Goal: Information Seeking & Learning: Find specific fact

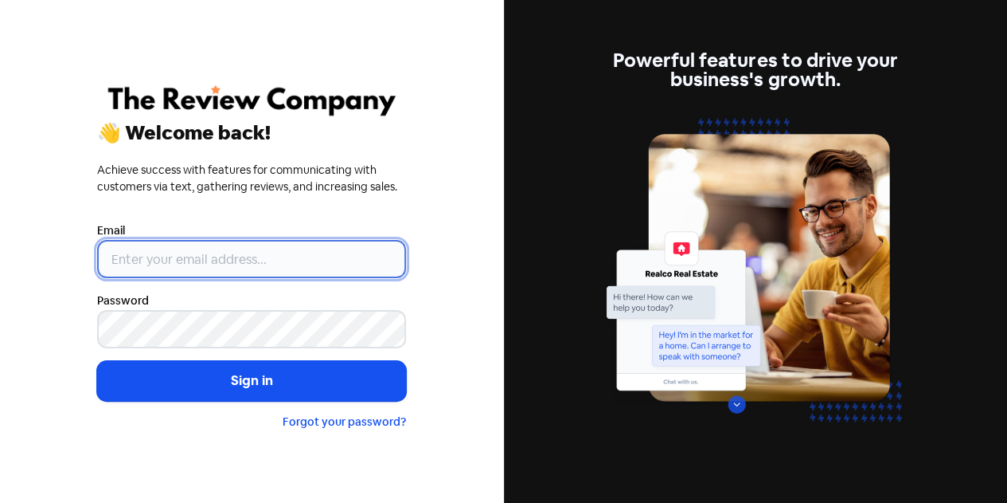
drag, startPoint x: 0, startPoint y: 0, endPoint x: 229, endPoint y: 255, distance: 342.3
click at [229, 255] on input "email" at bounding box center [251, 259] width 309 height 38
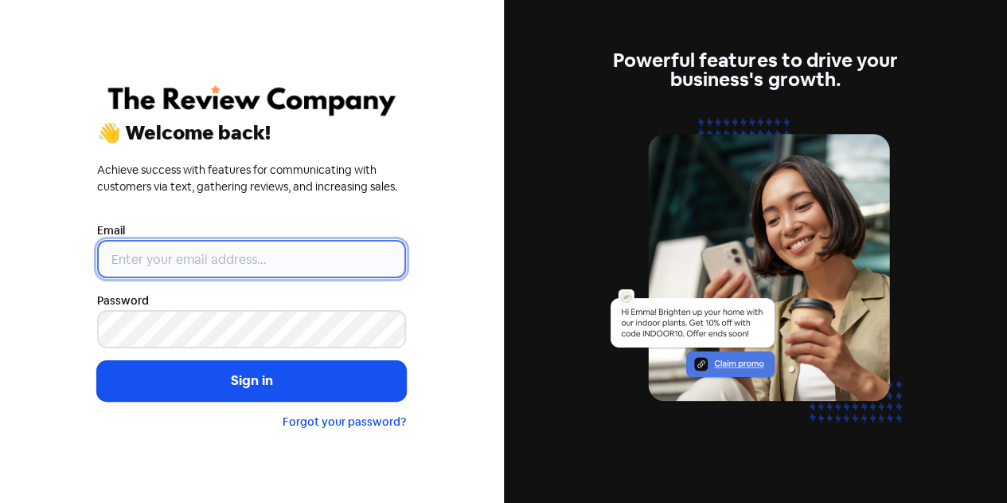
type input "[EMAIL_ADDRESS][MEDICAL_DATA][DOMAIN_NAME]"
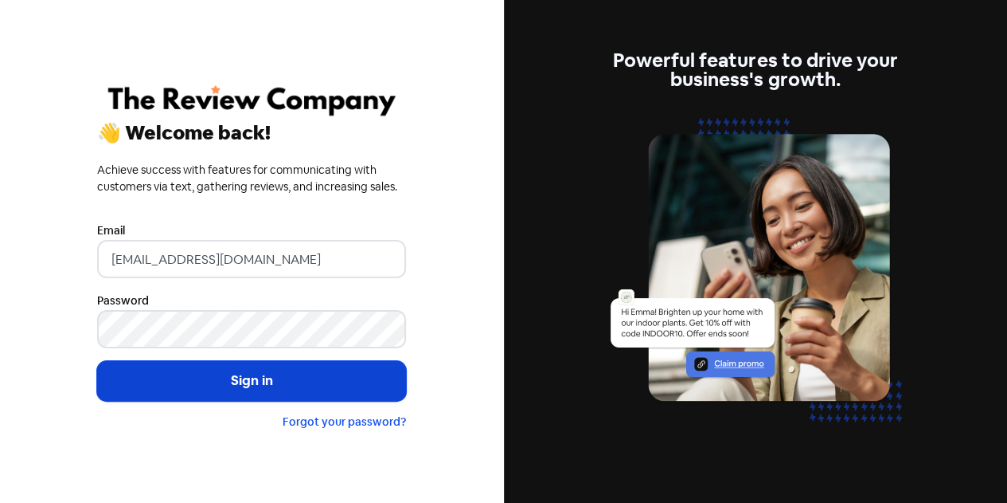
click at [243, 375] on button "Sign in" at bounding box center [251, 381] width 309 height 40
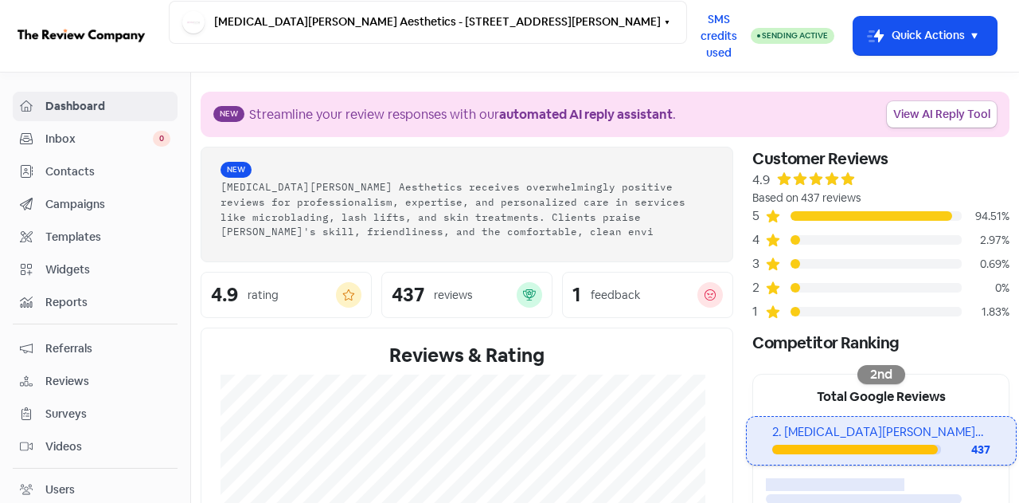
click at [73, 170] on span "Contacts" at bounding box center [107, 171] width 125 height 17
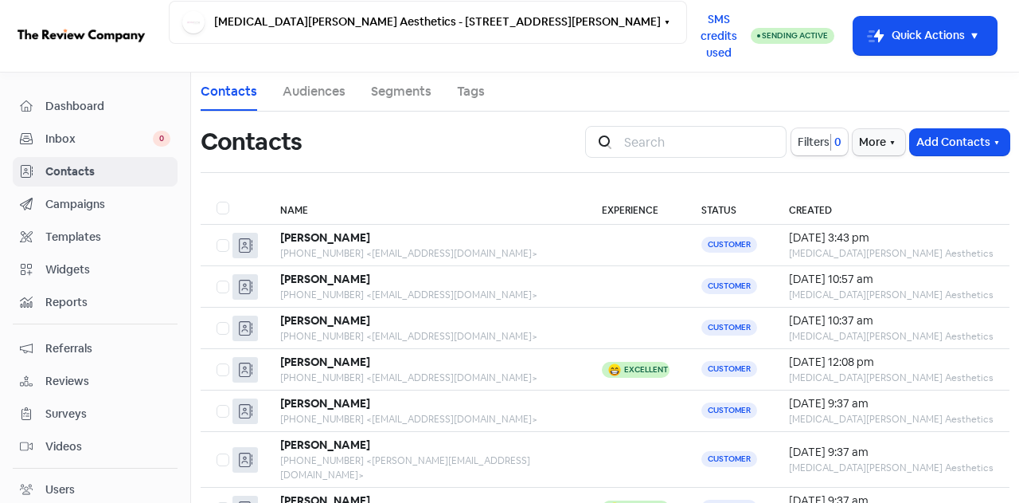
click at [80, 85] on nav "Dashboard Inbox 0 Contacts Campaigns Templates Widgets Reports Referrals Review…" at bounding box center [95, 287] width 191 height 430
click at [76, 99] on span "Dashboard" at bounding box center [107, 106] width 125 height 17
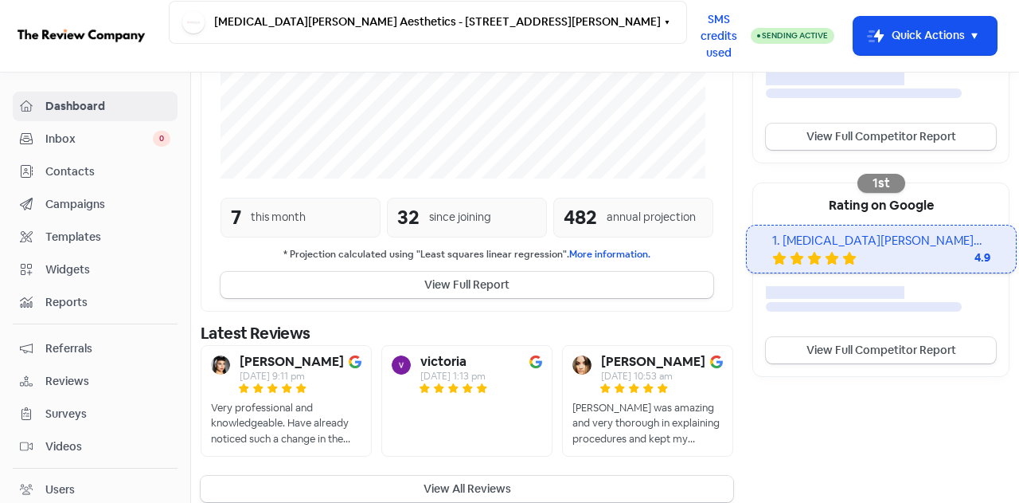
scroll to position [421, 0]
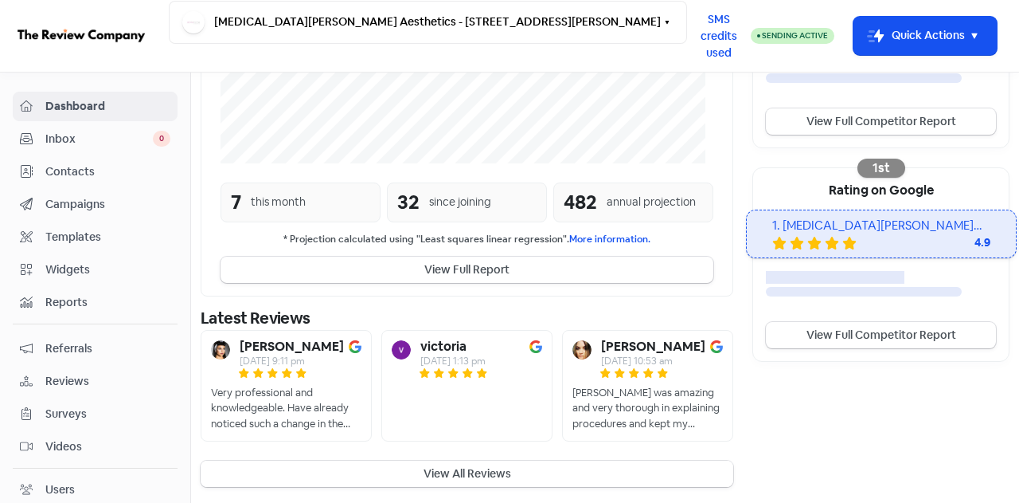
click at [453, 471] on button "View All Reviews" at bounding box center [467, 473] width 533 height 26
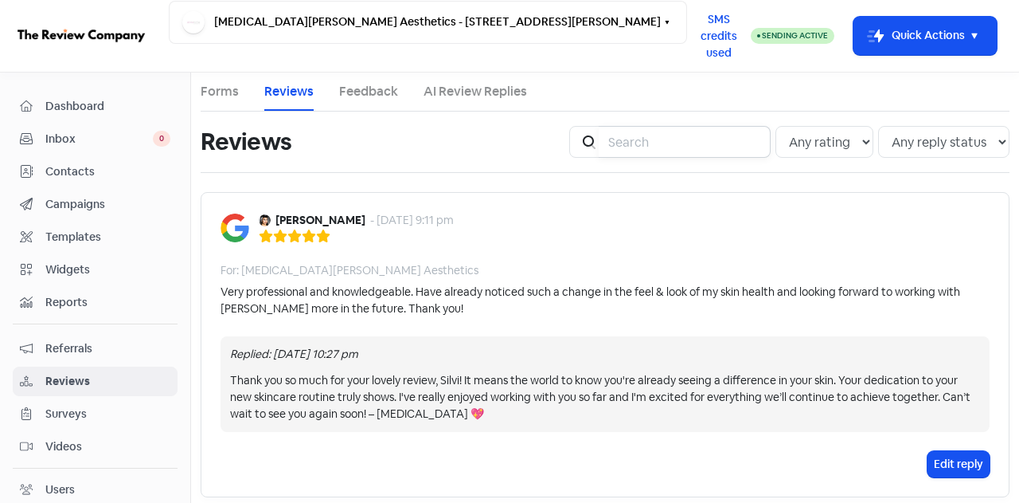
click at [631, 131] on input "search" at bounding box center [685, 142] width 172 height 32
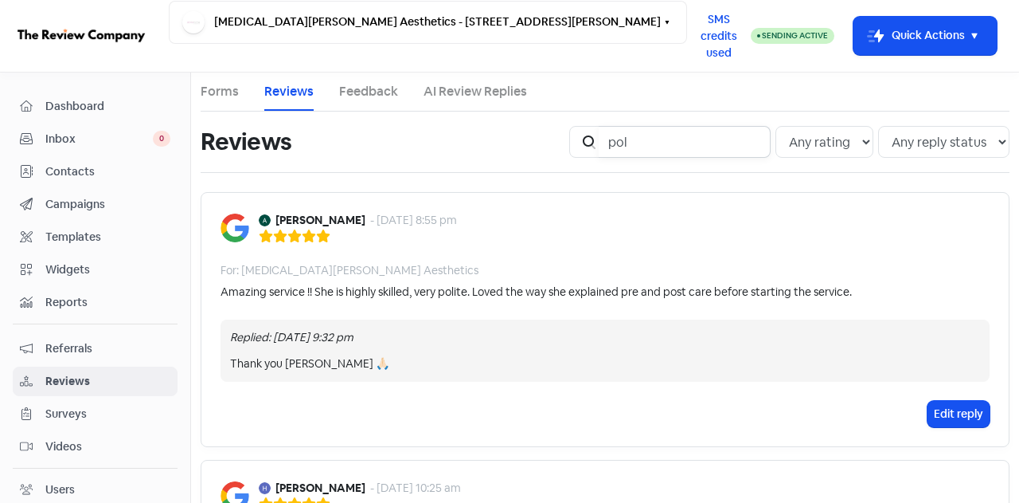
type input "pol"
click at [90, 111] on span "Dashboard" at bounding box center [107, 106] width 125 height 17
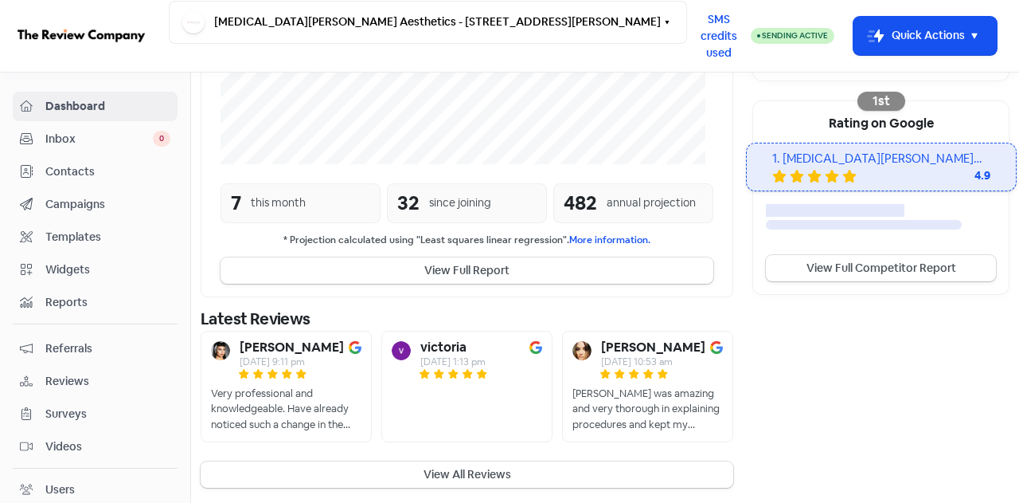
scroll to position [488, 0]
click at [490, 477] on button "View All Reviews" at bounding box center [467, 473] width 533 height 26
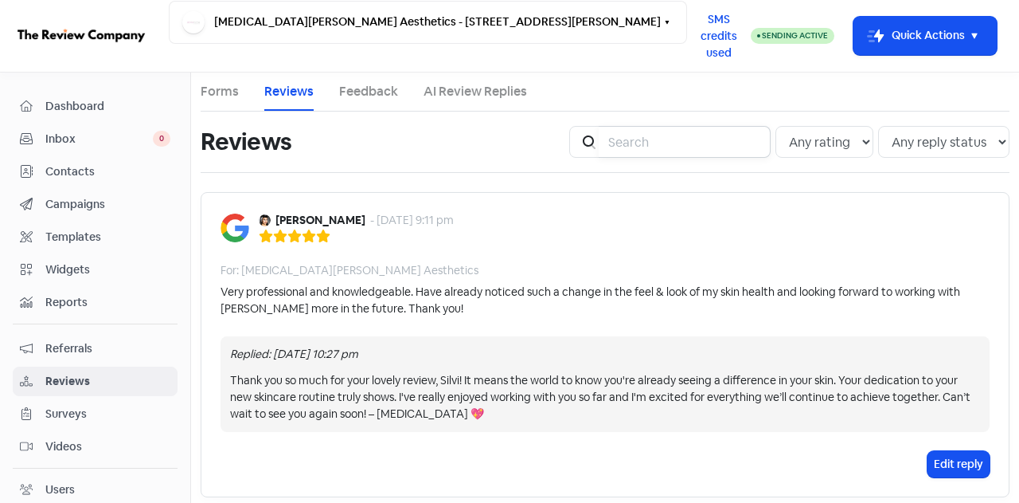
click at [615, 144] on input "search" at bounding box center [685, 142] width 172 height 32
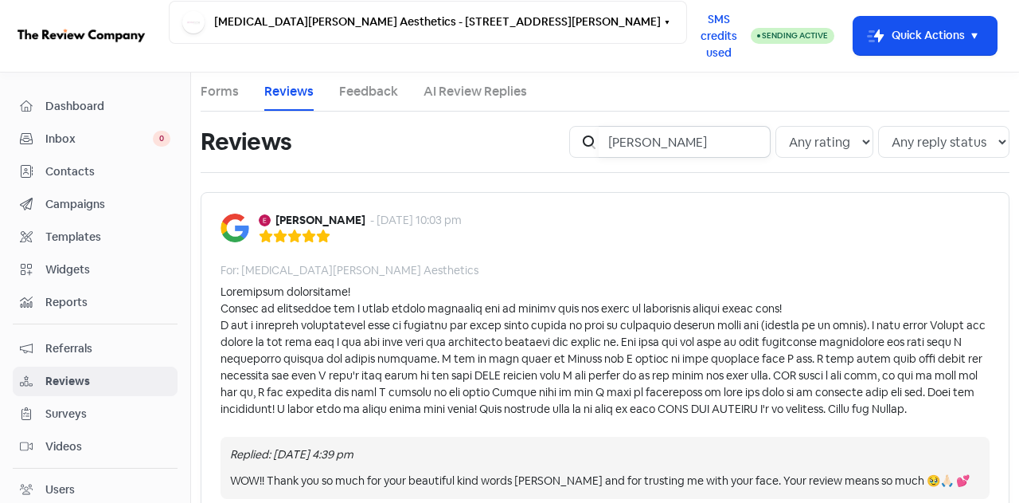
drag, startPoint x: 662, startPoint y: 142, endPoint x: 561, endPoint y: 146, distance: 100.4
click at [561, 146] on div "Icon For Search [PERSON_NAME] Any rating 5 star 4 star 3 star 2 star 1 star Any…" at bounding box center [790, 141] width 460 height 51
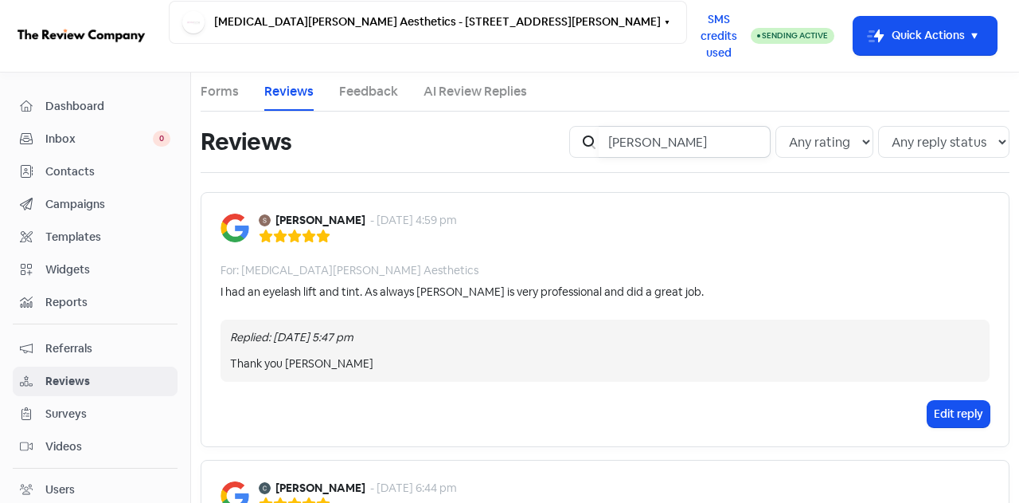
drag, startPoint x: 655, startPoint y: 138, endPoint x: 575, endPoint y: 133, distance: 80.6
click at [576, 133] on div "Icon For Search [PERSON_NAME]" at bounding box center [669, 142] width 201 height 32
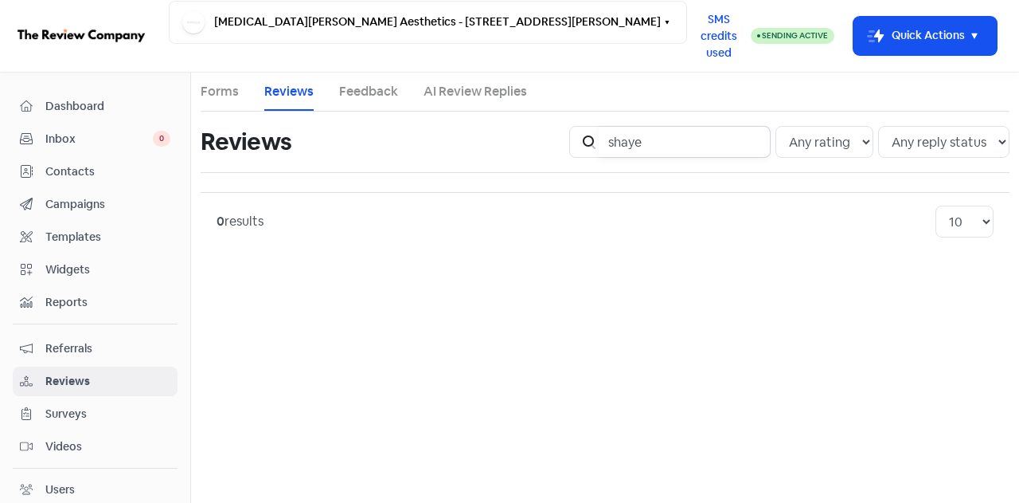
drag, startPoint x: 593, startPoint y: 135, endPoint x: 564, endPoint y: 137, distance: 28.7
click at [564, 137] on div "Reviews Icon For Search shaye Any rating 5 star 4 star 3 star 2 star 1 star Any…" at bounding box center [605, 141] width 828 height 51
type input "jasmine"
